Goal: Task Accomplishment & Management: Complete application form

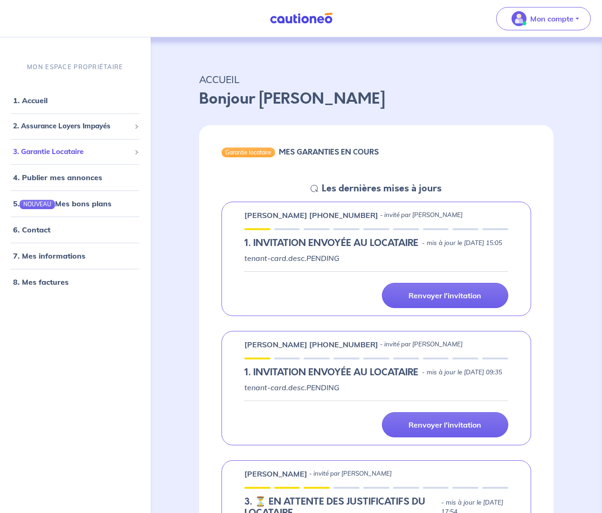
click at [97, 154] on span "3. Garantie Locataire" at bounding box center [72, 151] width 118 height 11
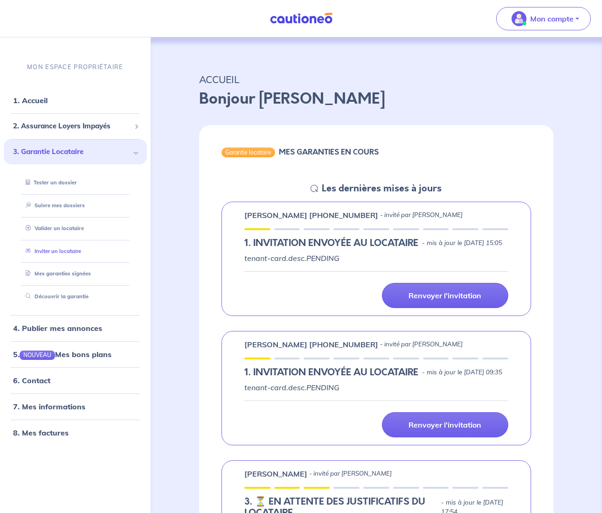
click at [55, 252] on link "Inviter un locataire" at bounding box center [51, 250] width 59 height 7
select select "FR"
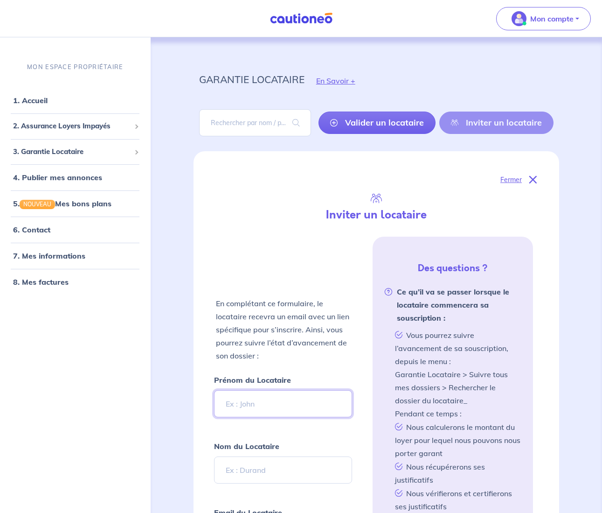
click at [264, 408] on input "Prénom du Locataire" at bounding box center [283, 403] width 138 height 27
paste input "[PERSON_NAME]"
click at [251, 403] on input "[PERSON_NAME]" at bounding box center [283, 403] width 138 height 27
drag, startPoint x: 254, startPoint y: 402, endPoint x: 310, endPoint y: 402, distance: 56.0
click at [310, 402] on input "[PERSON_NAME]" at bounding box center [283, 403] width 138 height 27
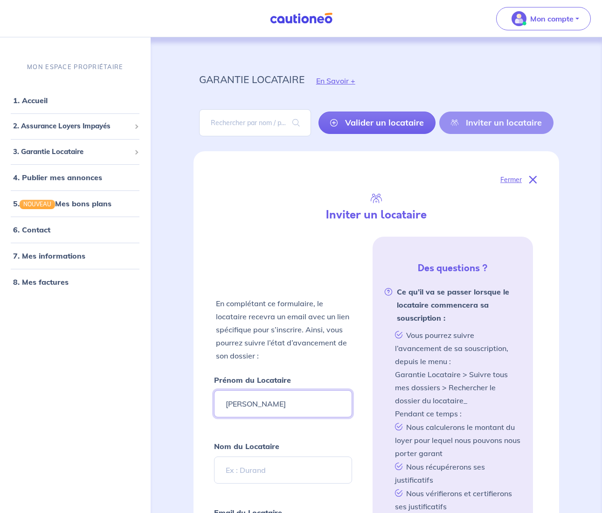
type input "[PERSON_NAME]"
click at [258, 462] on input "Nom du Locataire" at bounding box center [283, 469] width 138 height 27
paste input "LOUCHART"
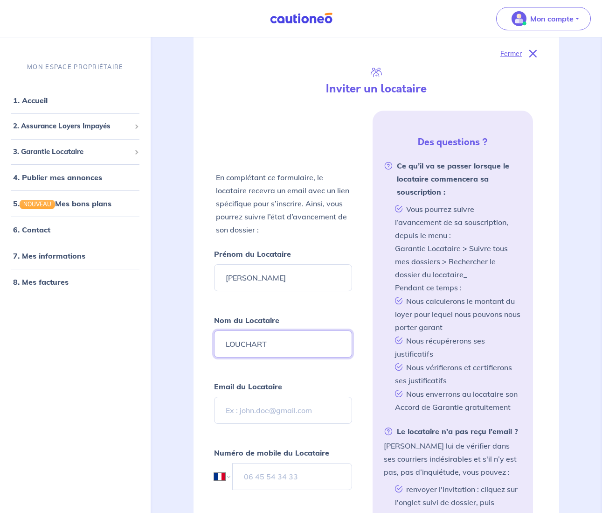
scroll to position [127, 0]
type input "LOUCHART"
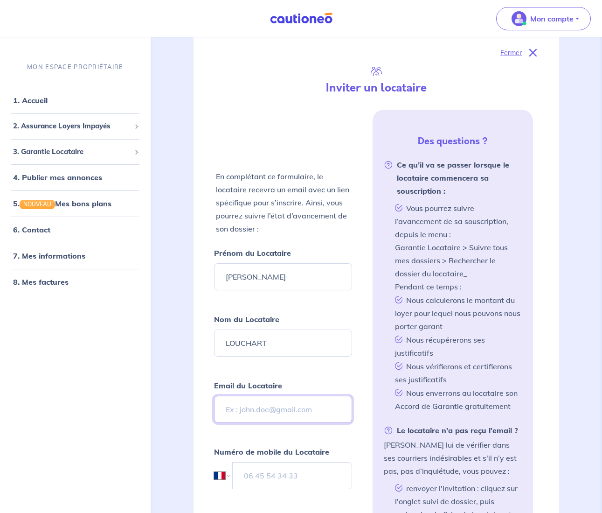
click at [268, 412] on input "Email du Locataire" at bounding box center [283, 409] width 138 height 27
click at [277, 409] on input "Email du Locataire" at bounding box center [283, 409] width 138 height 27
paste input "[EMAIL_ADDRESS][DOMAIN_NAME]"
type input "[EMAIL_ADDRESS][DOMAIN_NAME]"
click at [293, 467] on input "tel" at bounding box center [292, 475] width 120 height 27
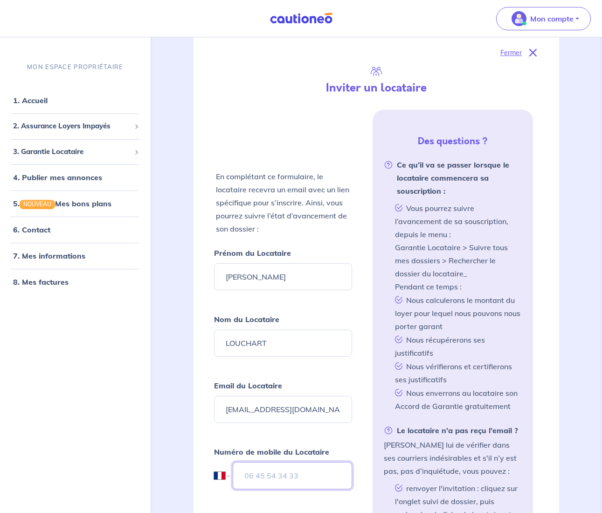
click at [272, 479] on input "tel" at bounding box center [292, 475] width 119 height 27
paste input "06 89 08 51 71"
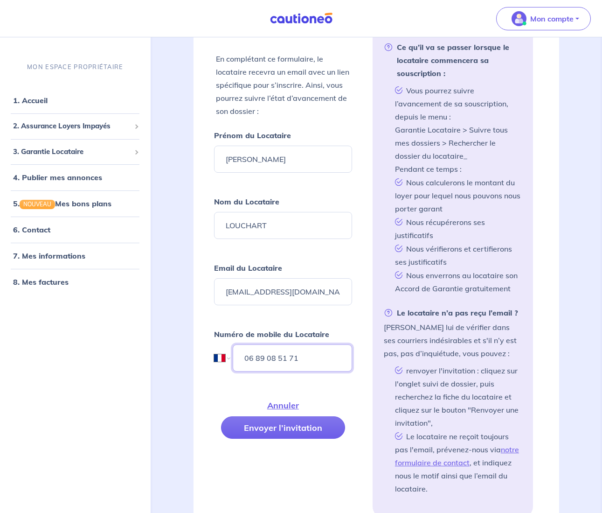
scroll to position [246, 0]
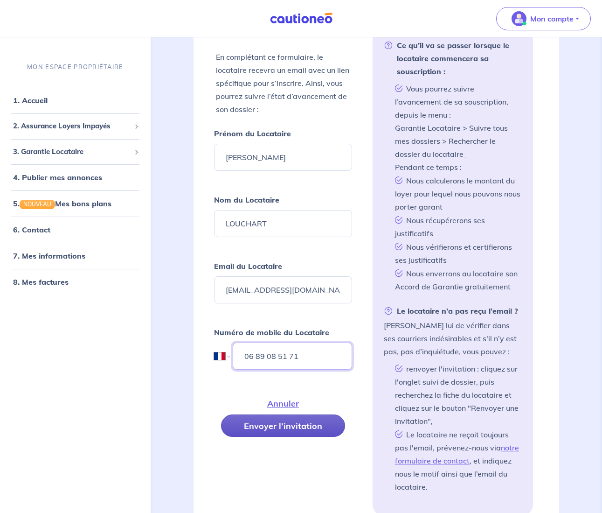
type input "06 89 08 51 71"
click at [303, 427] on button "Envoyer l’invitation" at bounding box center [283, 425] width 124 height 22
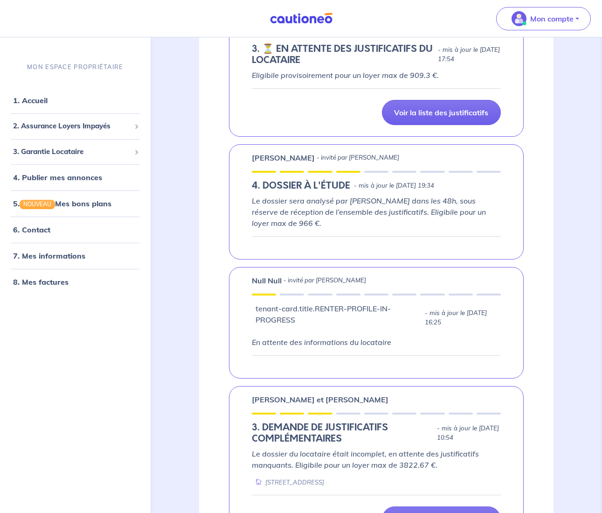
scroll to position [112, 0]
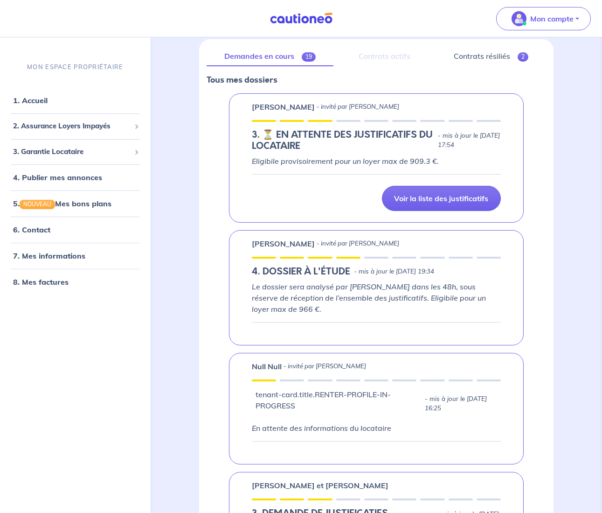
click at [373, 295] on em "Le dossier sera analysé par [PERSON_NAME] dans les 48h, sous réserve de récepti…" at bounding box center [369, 298] width 234 height 32
